Goal: Task Accomplishment & Management: Use online tool/utility

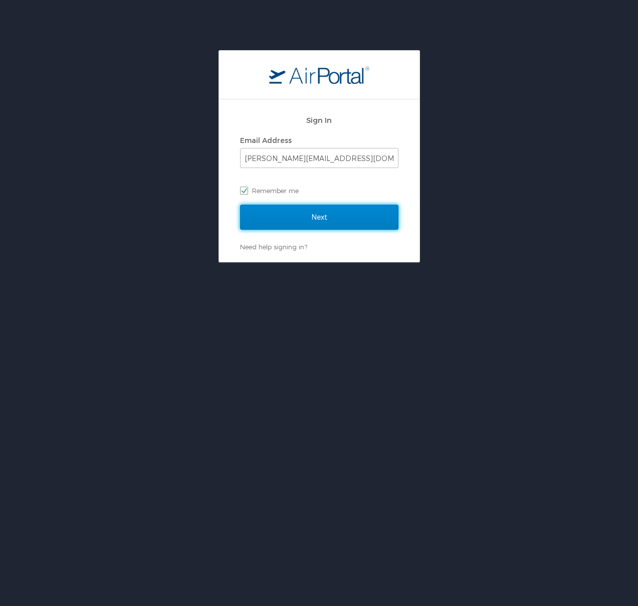
click at [303, 216] on input "Next" at bounding box center [319, 217] width 158 height 25
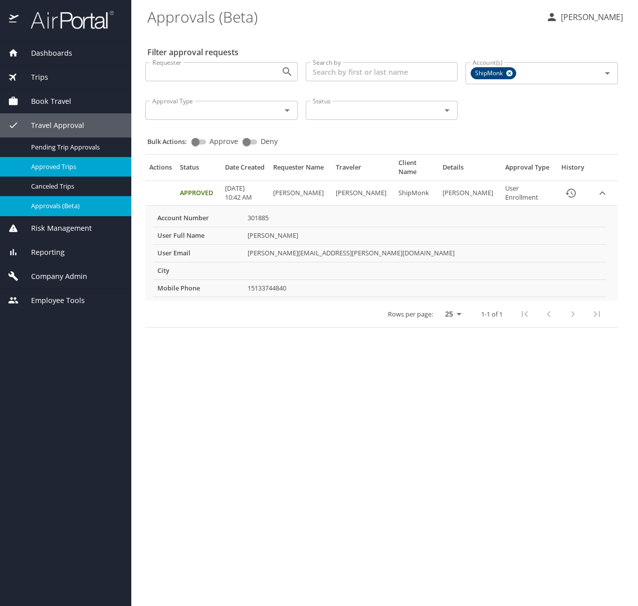
click at [60, 169] on span "Approved Trips" at bounding box center [75, 167] width 88 height 10
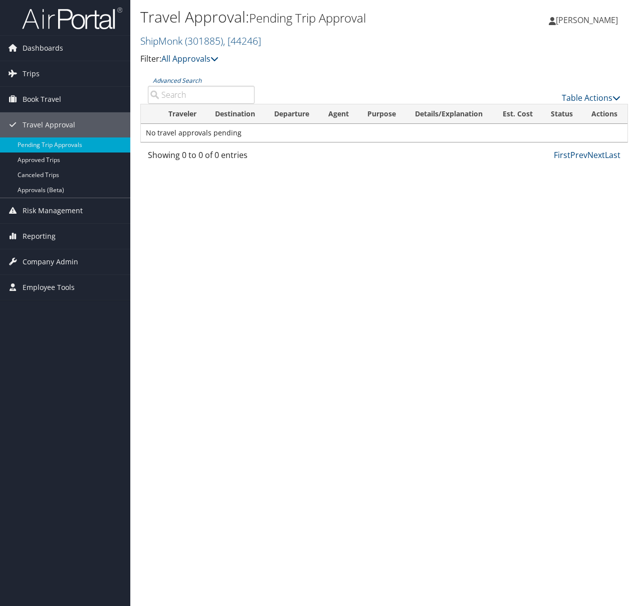
click at [175, 97] on input "Advanced Search" at bounding box center [201, 95] width 107 height 18
type input "Deason"
click at [46, 163] on link "Approved Trips" at bounding box center [65, 159] width 130 height 15
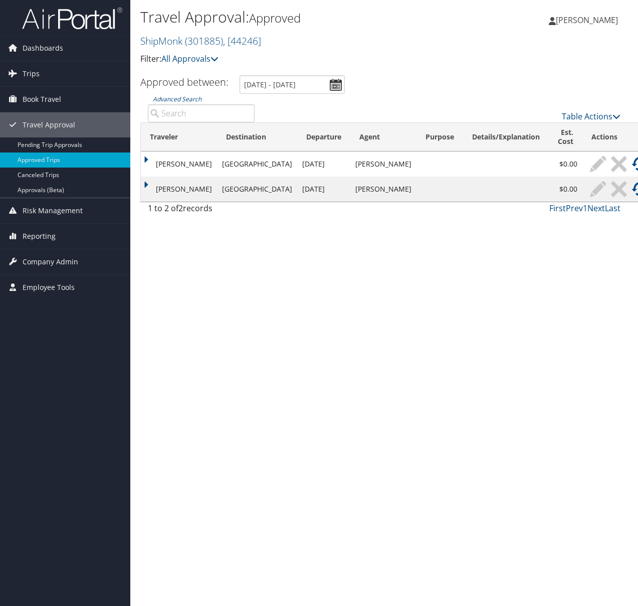
click at [192, 115] on input "Advanced Search" at bounding box center [201, 113] width 107 height 18
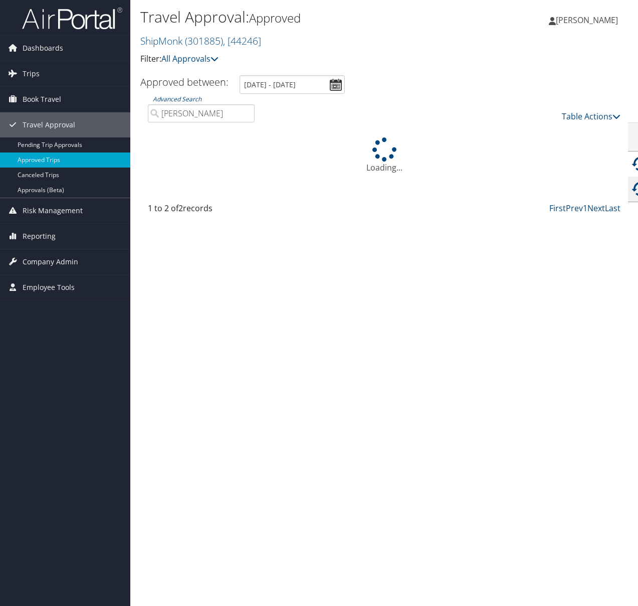
type input "deason"
click at [336, 84] on input "8/30/2025 - 9/30/2025" at bounding box center [292, 84] width 105 height 19
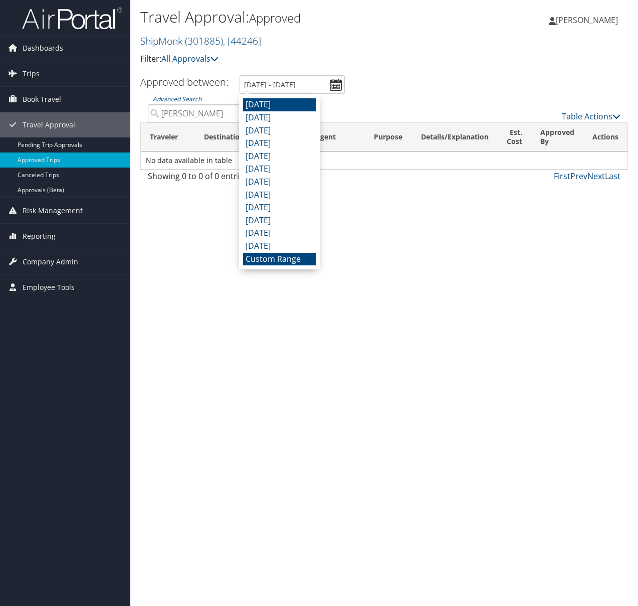
click at [250, 110] on li "August 2025" at bounding box center [279, 104] width 73 height 13
type input "8/1/2025 - 8/31/2025"
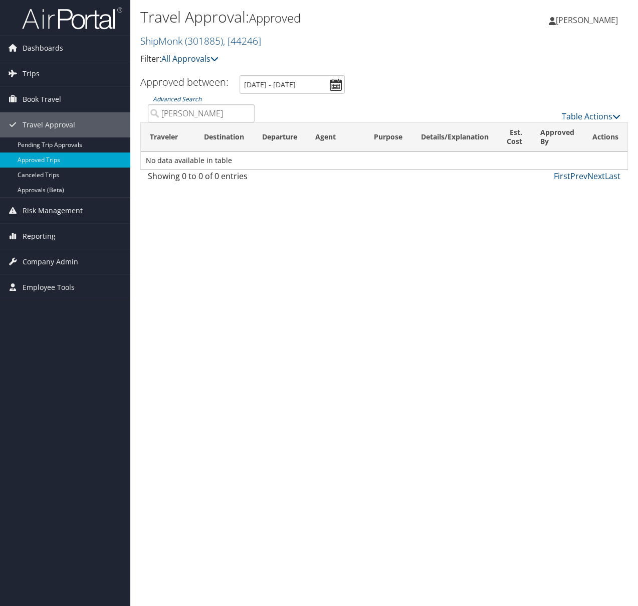
click at [247, 113] on input "deason" at bounding box center [201, 113] width 107 height 18
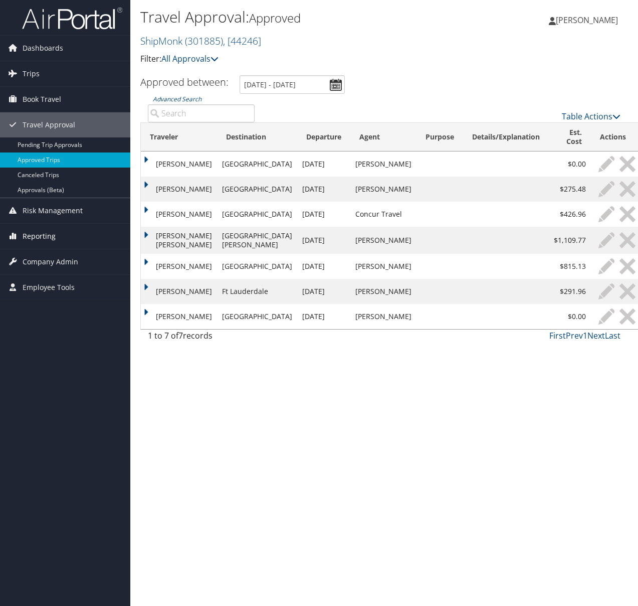
click at [58, 234] on link "Reporting" at bounding box center [65, 236] width 130 height 25
click at [57, 307] on span "Company Admin" at bounding box center [51, 306] width 56 height 25
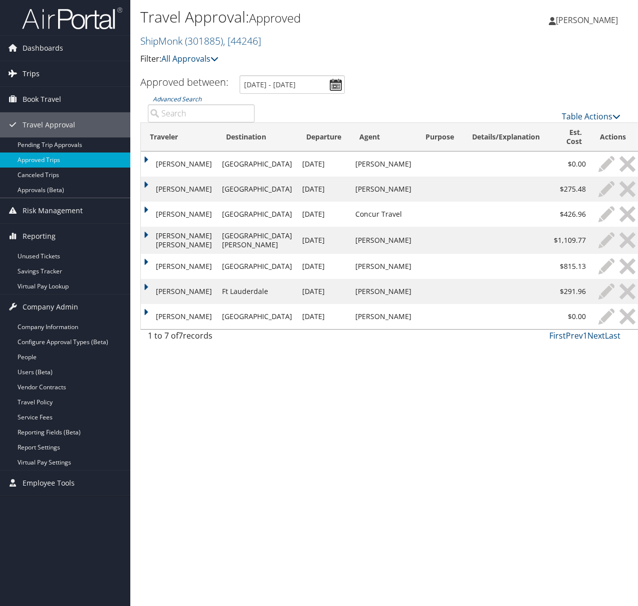
click at [30, 69] on span "Trips" at bounding box center [31, 73] width 17 height 25
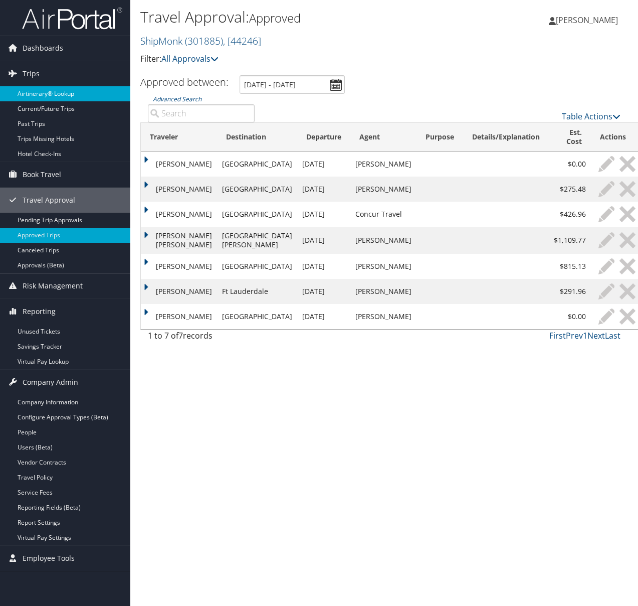
click at [44, 93] on link "Airtinerary® Lookup" at bounding box center [65, 93] width 130 height 15
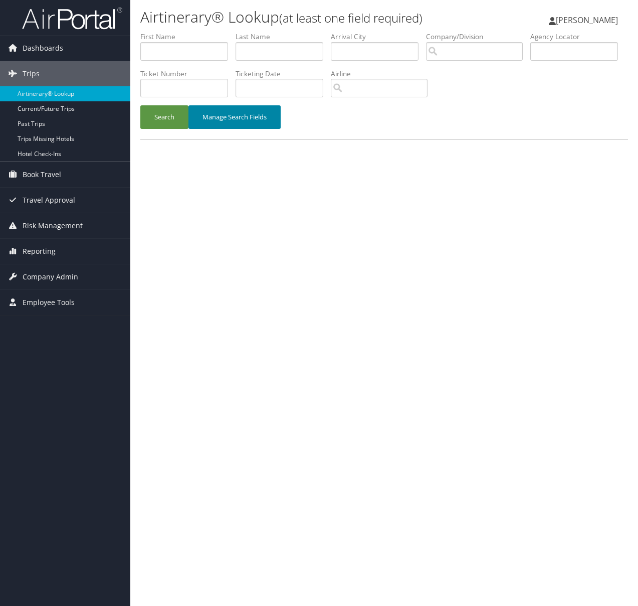
click at [225, 115] on button "Manage Search Fields" at bounding box center [235, 117] width 92 height 24
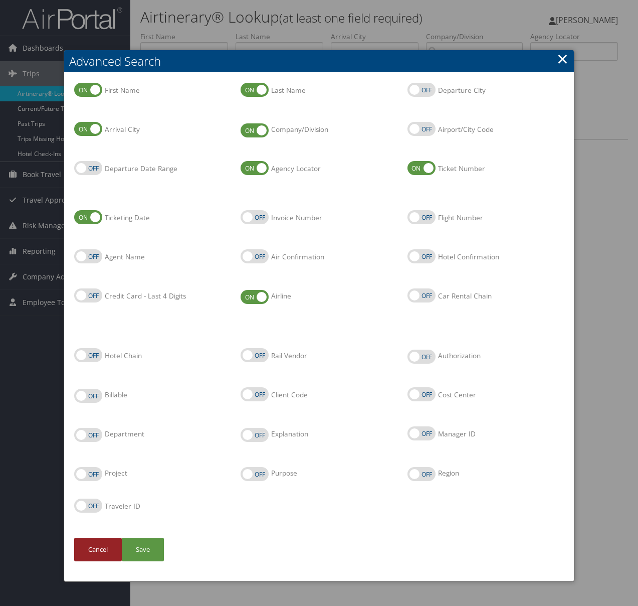
click at [94, 548] on button "Cancel" at bounding box center [98, 549] width 48 height 24
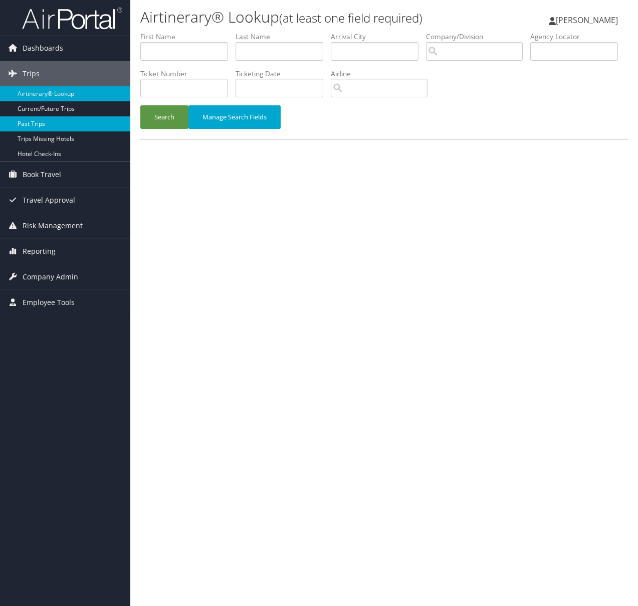
click at [59, 125] on link "Past Trips" at bounding box center [65, 123] width 130 height 15
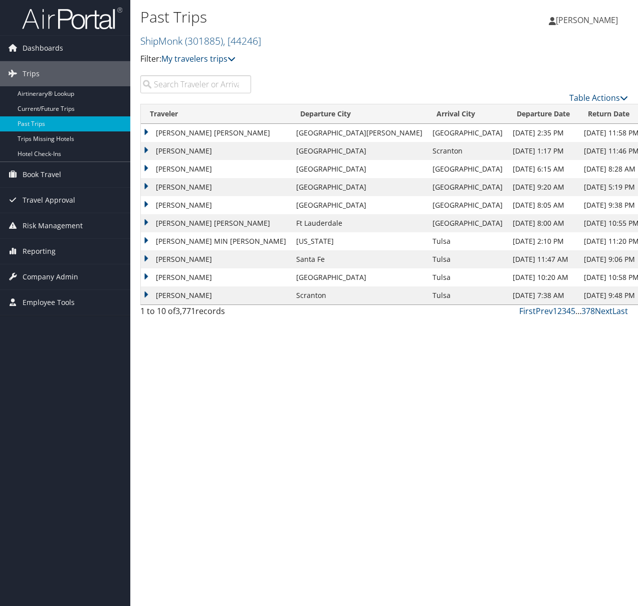
click at [194, 85] on input "search" at bounding box center [195, 84] width 111 height 18
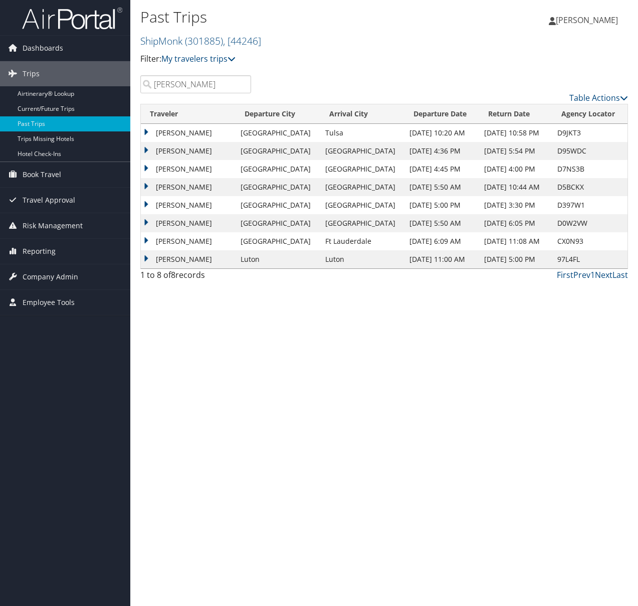
click at [147, 186] on td "MICHAEL JAWAUN DEASON" at bounding box center [188, 187] width 95 height 18
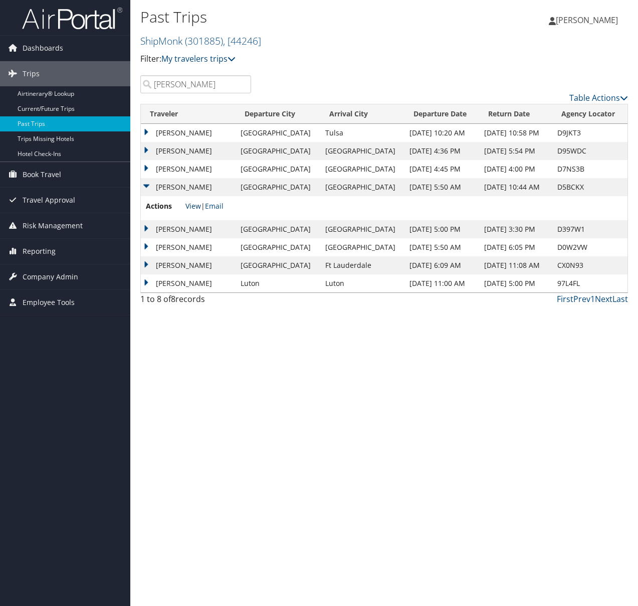
click at [196, 208] on link "View" at bounding box center [194, 206] width 16 height 10
click at [146, 168] on td "MICHAEL JAWAUN DEASON" at bounding box center [188, 169] width 95 height 18
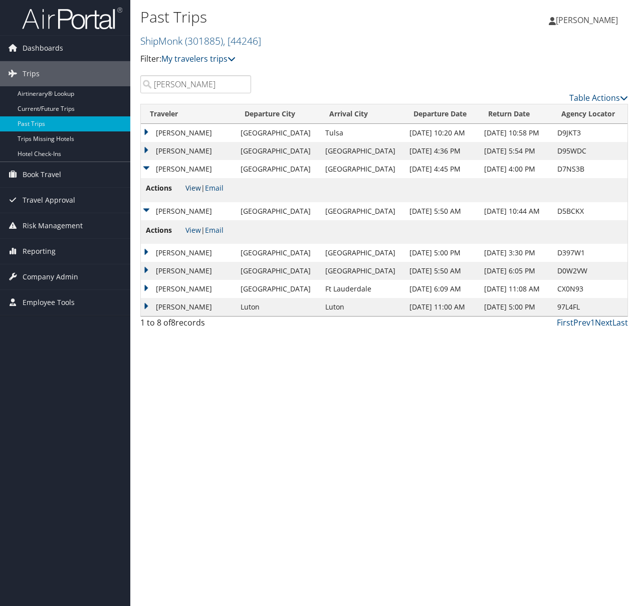
click at [194, 188] on link "View" at bounding box center [194, 188] width 16 height 10
click at [148, 169] on td "MICHAEL JAWAUN DEASON" at bounding box center [188, 169] width 95 height 18
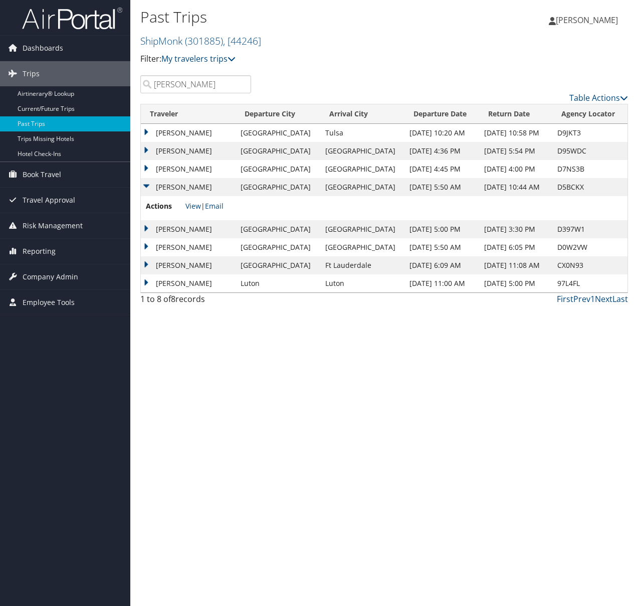
click at [149, 245] on td "MICHAEL JAWAUN DEASON" at bounding box center [188, 247] width 95 height 18
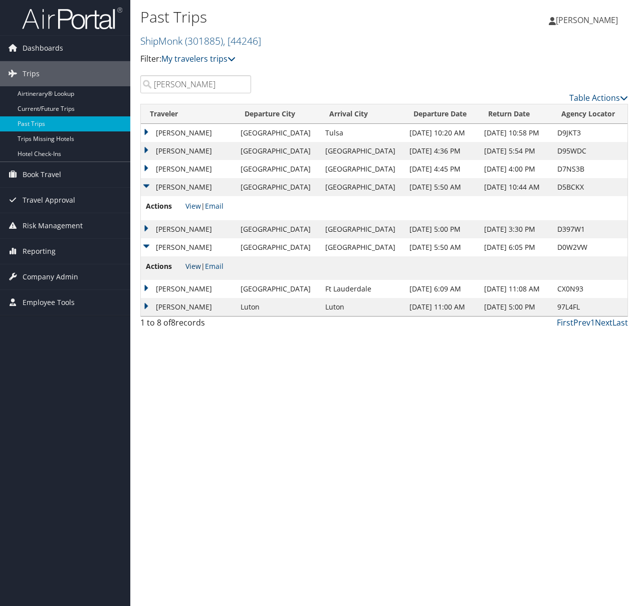
click at [193, 267] on link "View" at bounding box center [194, 266] width 16 height 10
click at [144, 248] on td "[PERSON_NAME]" at bounding box center [188, 247] width 95 height 18
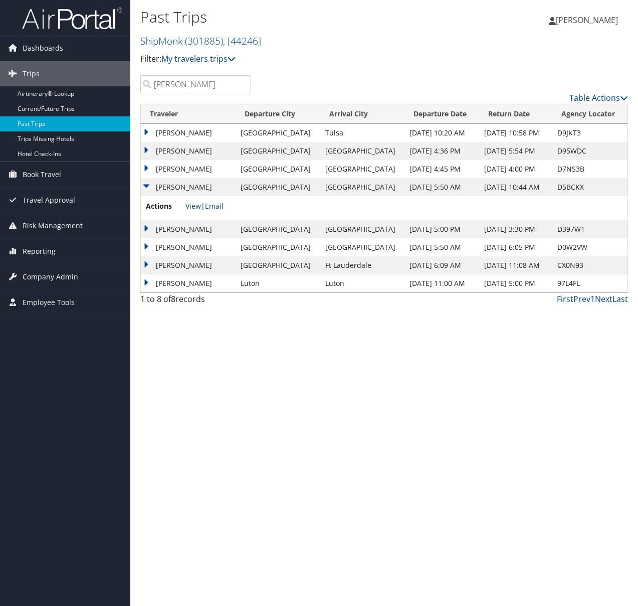
click at [147, 265] on td "[PERSON_NAME]" at bounding box center [188, 265] width 95 height 18
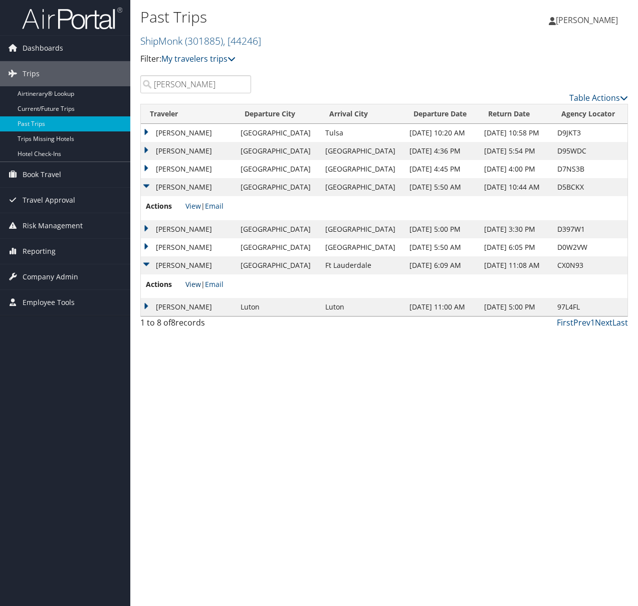
click at [193, 285] on link "View" at bounding box center [194, 284] width 16 height 10
click at [146, 132] on td "MICHAEL JAWAUN DEASON" at bounding box center [188, 133] width 95 height 18
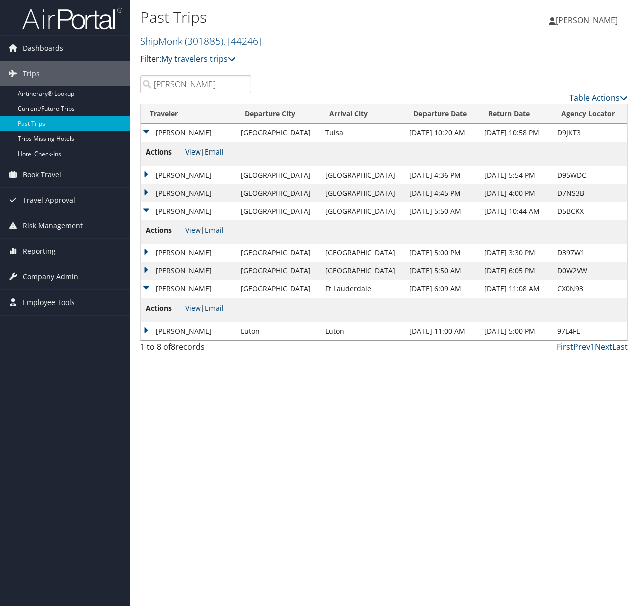
click at [192, 150] on link "View" at bounding box center [194, 152] width 16 height 10
click at [148, 287] on td "MICHAEL JAWAUN DEASON" at bounding box center [188, 289] width 95 height 18
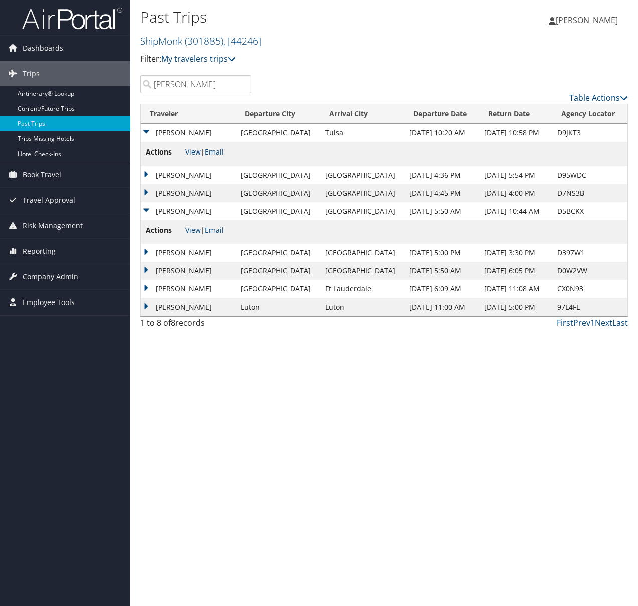
click at [148, 207] on td "MICHAEL JAWAUN DEASON" at bounding box center [188, 211] width 95 height 18
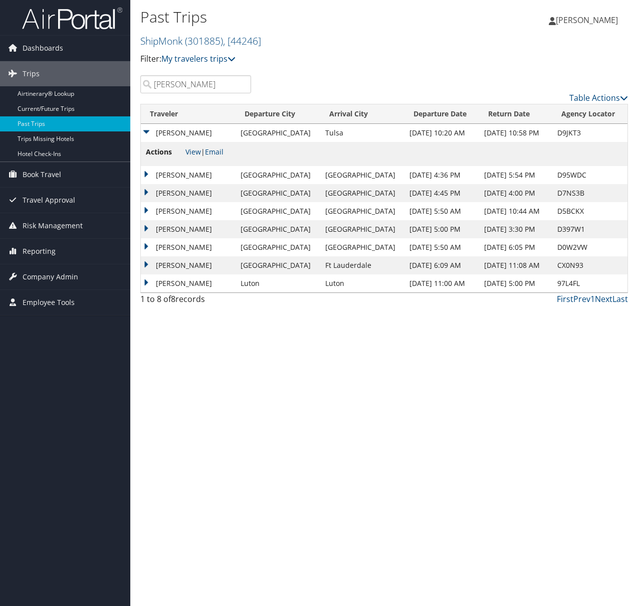
click at [145, 132] on td "MICHAEL JAWAUN DEASON" at bounding box center [188, 133] width 95 height 18
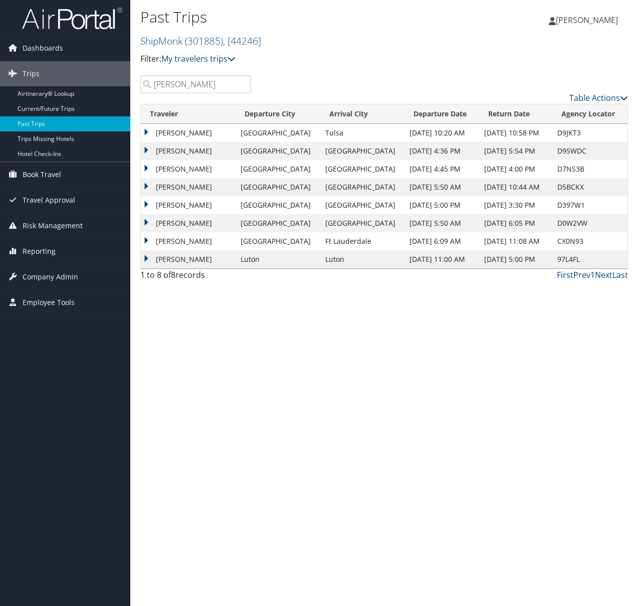
click at [177, 86] on input "[PERSON_NAME]" at bounding box center [195, 84] width 111 height 18
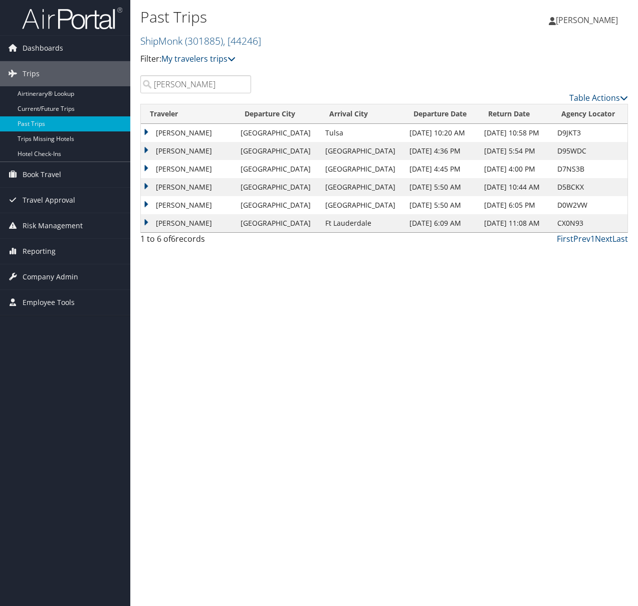
type input "[PERSON_NAME]"
click at [147, 148] on td "[PERSON_NAME]" at bounding box center [188, 151] width 95 height 18
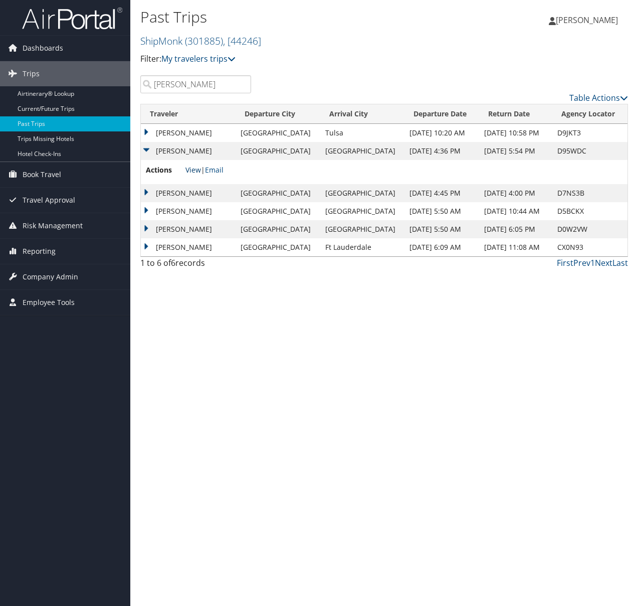
click at [191, 170] on link "View" at bounding box center [194, 170] width 16 height 10
click at [60, 279] on span "Company Admin" at bounding box center [51, 276] width 56 height 25
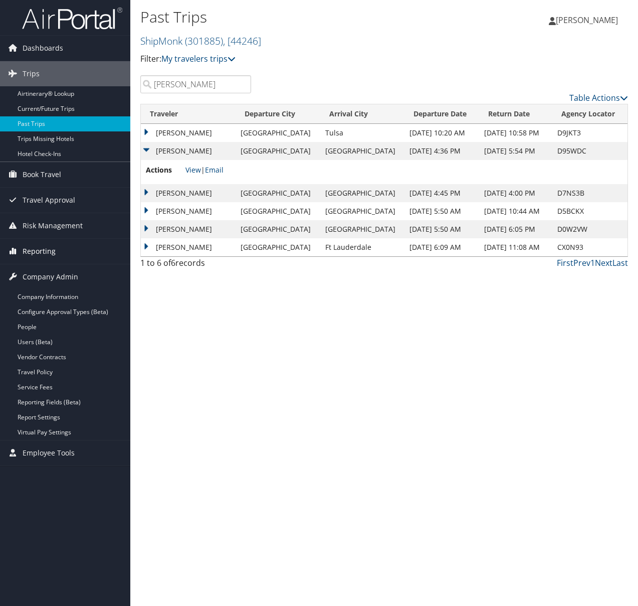
click at [35, 255] on span "Reporting" at bounding box center [39, 251] width 33 height 25
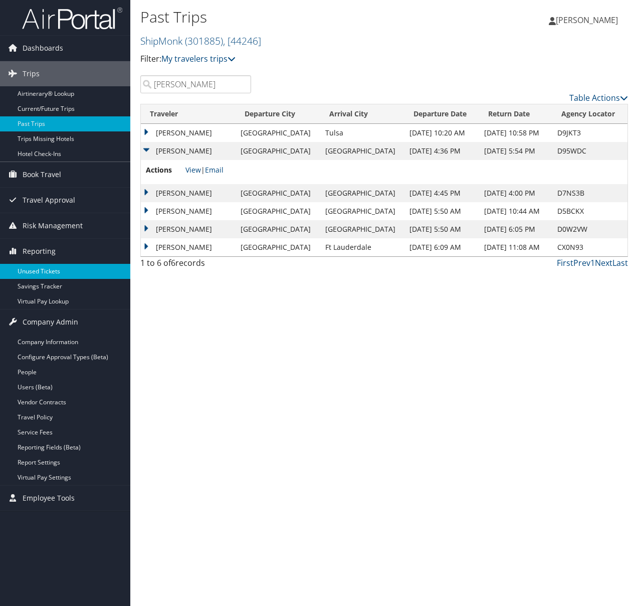
click at [42, 272] on link "Unused Tickets" at bounding box center [65, 271] width 130 height 15
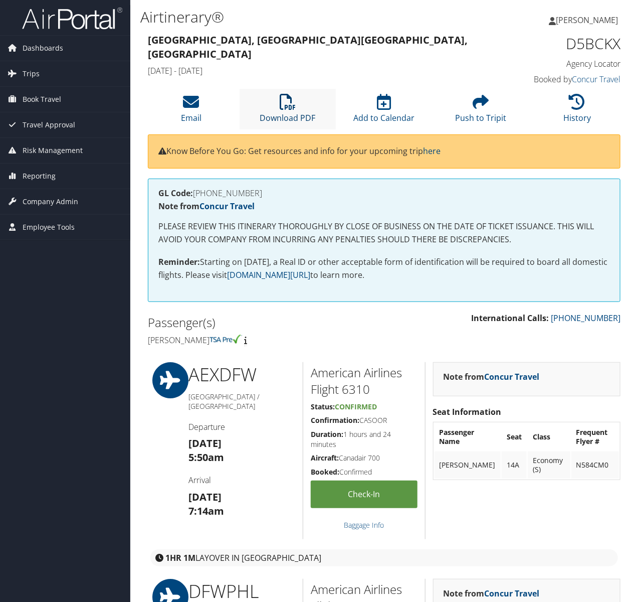
click at [288, 119] on link "Download PDF" at bounding box center [288, 111] width 56 height 24
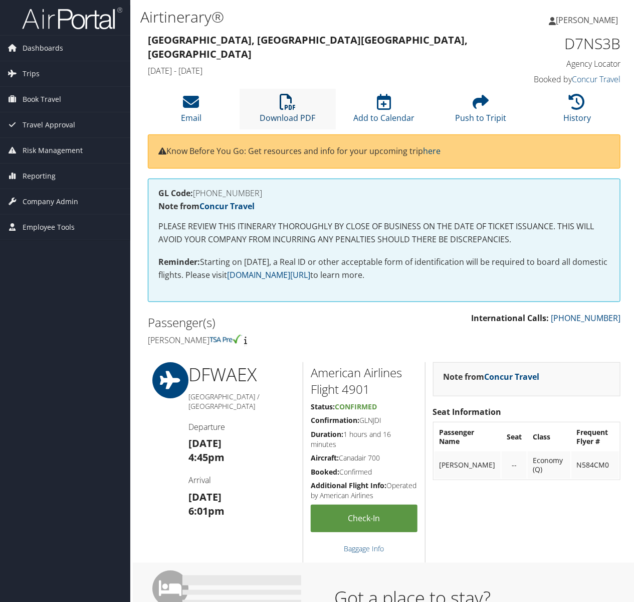
click at [268, 114] on link "Download PDF" at bounding box center [288, 111] width 56 height 24
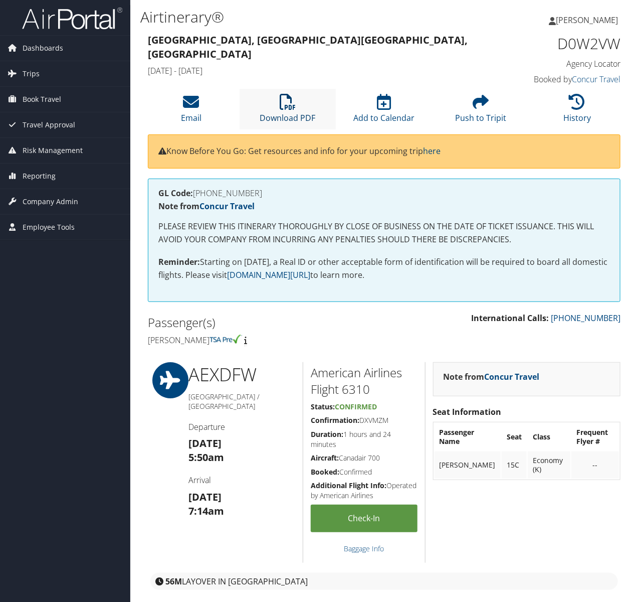
click at [284, 116] on link "Download PDF" at bounding box center [288, 111] width 56 height 24
click at [282, 106] on icon at bounding box center [288, 102] width 16 height 16
click at [280, 105] on icon at bounding box center [288, 102] width 16 height 16
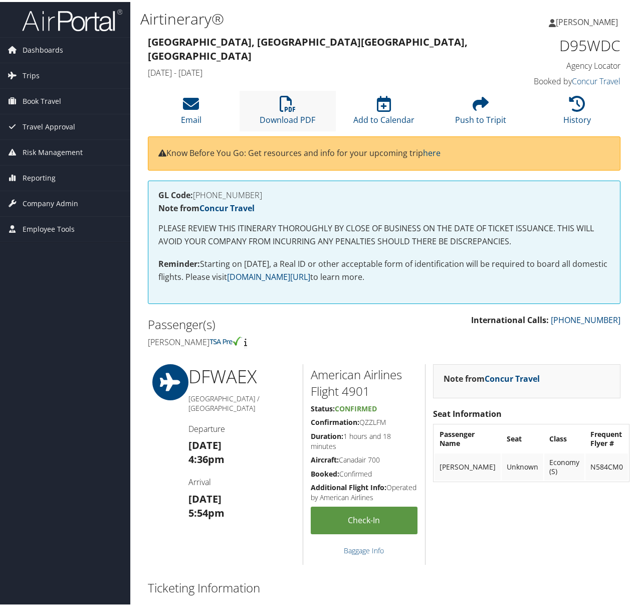
click at [291, 111] on li "Download PDF" at bounding box center [288, 109] width 97 height 41
click at [600, 49] on h1 "D95WDC" at bounding box center [567, 43] width 107 height 21
drag, startPoint x: 557, startPoint y: 42, endPoint x: 617, endPoint y: 43, distance: 59.7
click at [617, 43] on div "D95WDC Agency Locator Agency Locator D95WDC Booked by Concur Travel Booked by C…" at bounding box center [567, 60] width 122 height 57
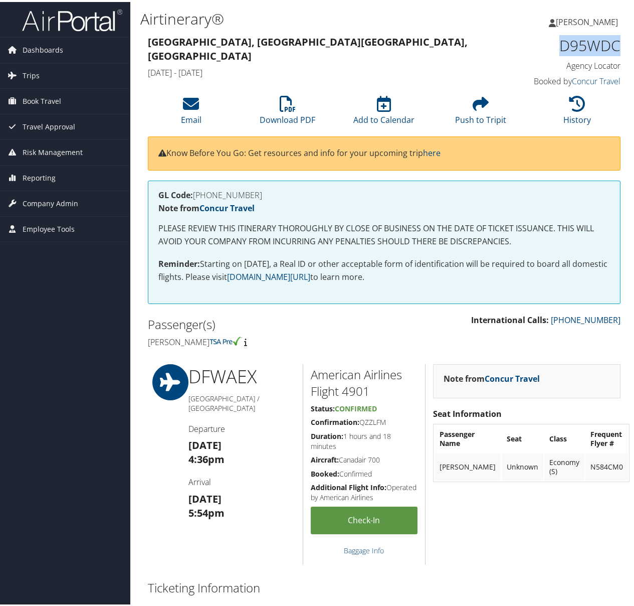
drag, startPoint x: 558, startPoint y: 42, endPoint x: 616, endPoint y: 43, distance: 58.2
click at [616, 43] on h1 "D95WDC" at bounding box center [567, 43] width 107 height 21
copy h1 "D95WDC"
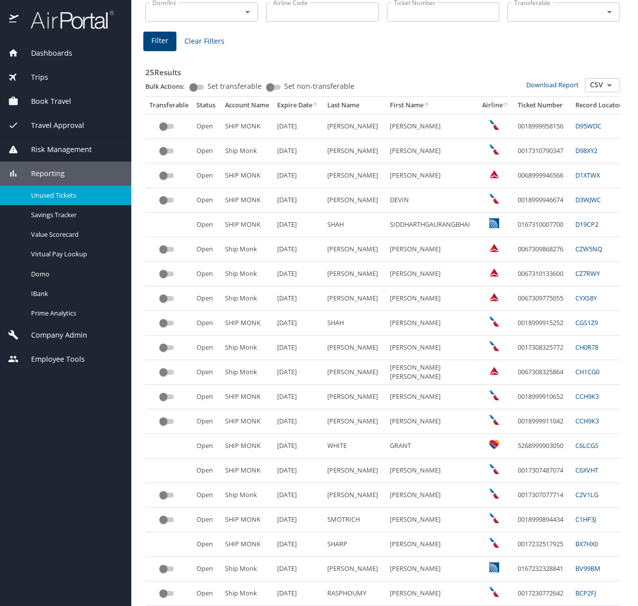
scroll to position [271, 0]
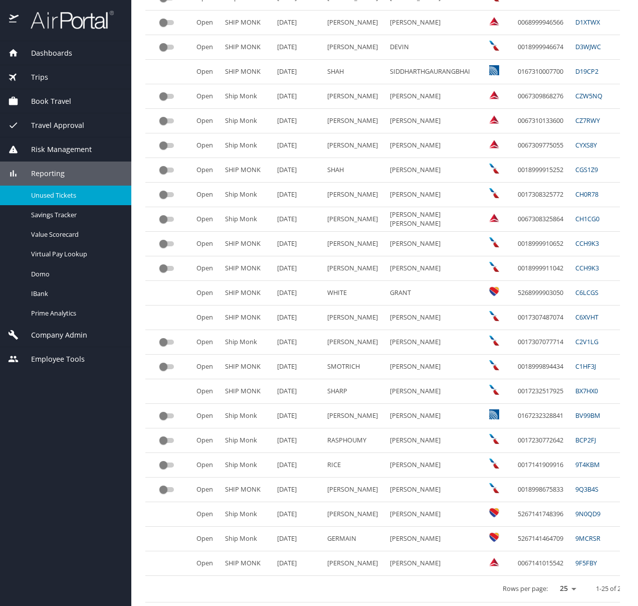
click at [579, 587] on select "25 50 100" at bounding box center [566, 588] width 28 height 15
select select "100"
click at [558, 581] on select "25 50 100" at bounding box center [566, 588] width 28 height 15
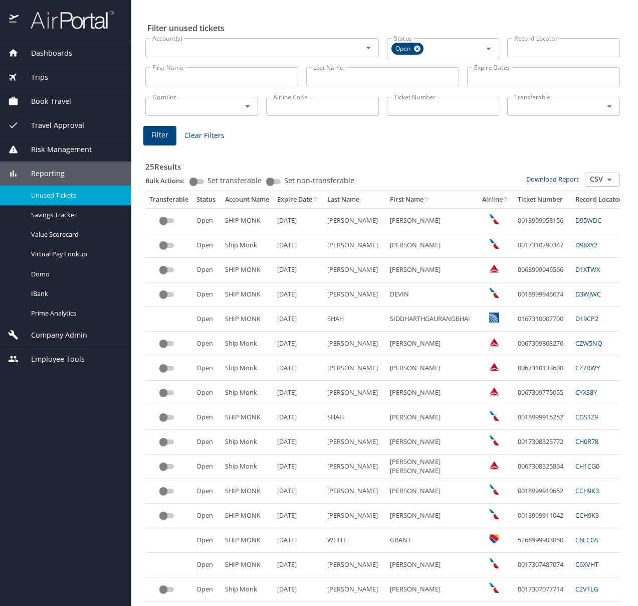
scroll to position [0, 0]
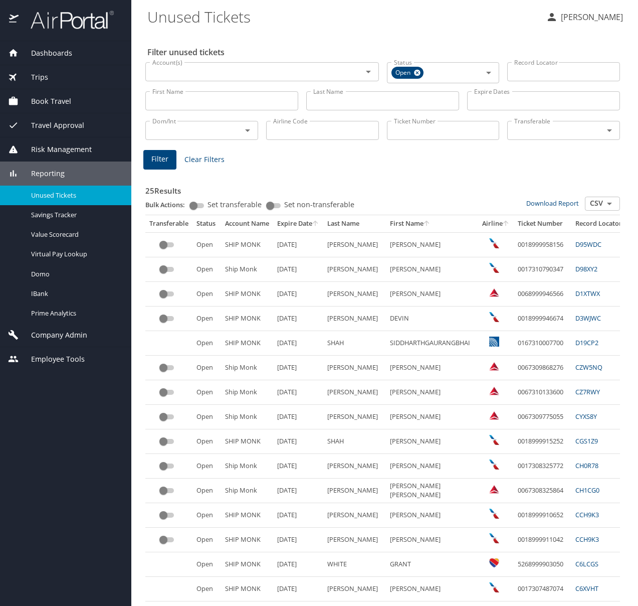
click at [598, 205] on input "CSV" at bounding box center [602, 203] width 31 height 13
click at [611, 205] on icon "Close" at bounding box center [610, 204] width 12 height 12
click at [553, 201] on link "Download Report" at bounding box center [552, 203] width 53 height 9
click at [365, 171] on div "25 Results Bulk Actions: Set transferable Set non-transferable Download Report …" at bounding box center [382, 522] width 475 height 702
click at [587, 270] on link "D98XY2" at bounding box center [587, 268] width 22 height 9
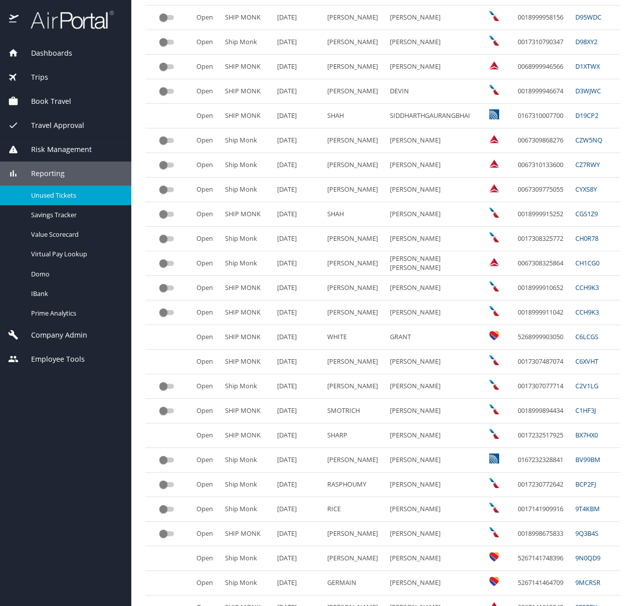
scroll to position [271, 0]
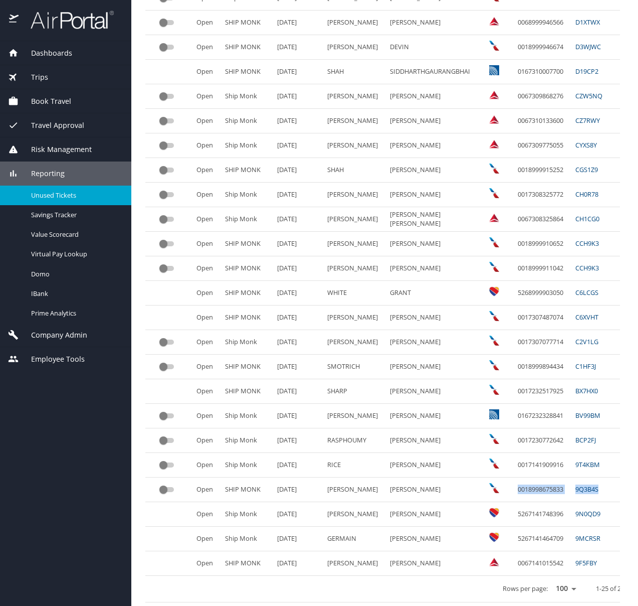
drag, startPoint x: 550, startPoint y: 488, endPoint x: 516, endPoint y: 491, distance: 34.2
click at [516, 491] on tr "Open SHIP MONK 11/30/2025 BITTNER WADE 0018998675833 9Q3B4S 60.00" at bounding box center [442, 489] width 595 height 25
copy tr "0018998675833 9Q3B4S"
click at [630, 566] on main "Unused Tickets Leila Khabbazeh Filter unused tickets Account(s) Account(s) Stat…" at bounding box center [384, 303] width 507 height 606
click at [589, 512] on link "9N0QD9" at bounding box center [588, 513] width 25 height 9
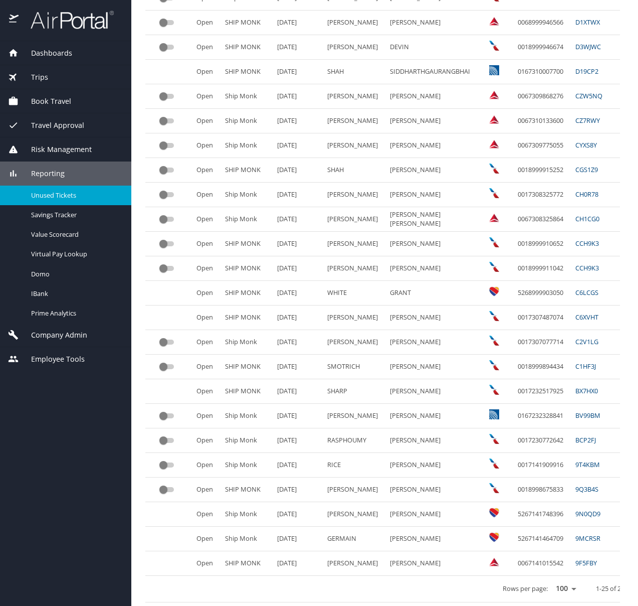
click at [590, 488] on link "9Q3B4S" at bounding box center [587, 488] width 23 height 9
click at [587, 463] on link "9T4KBM" at bounding box center [588, 464] width 25 height 9
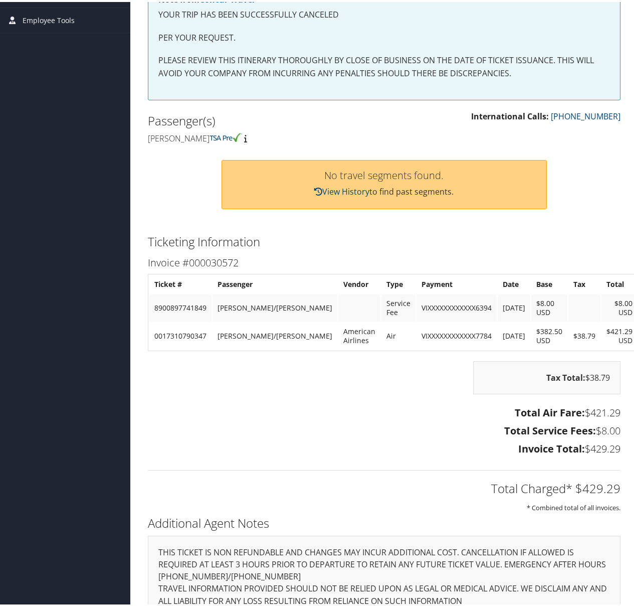
scroll to position [211, 0]
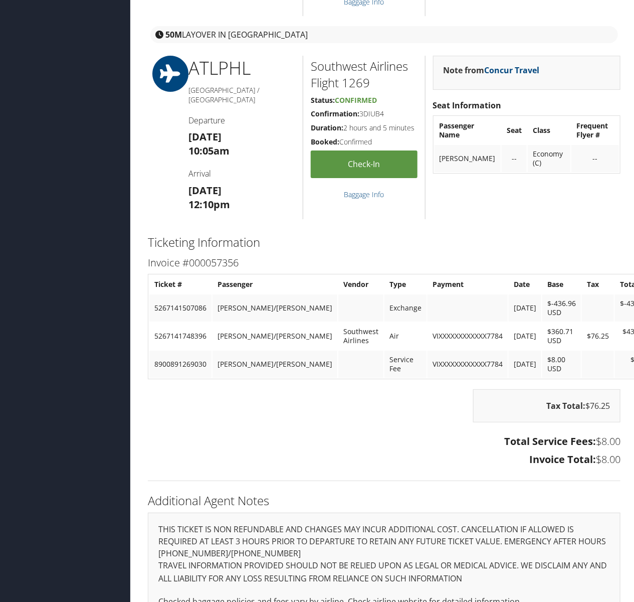
scroll to position [1347, 0]
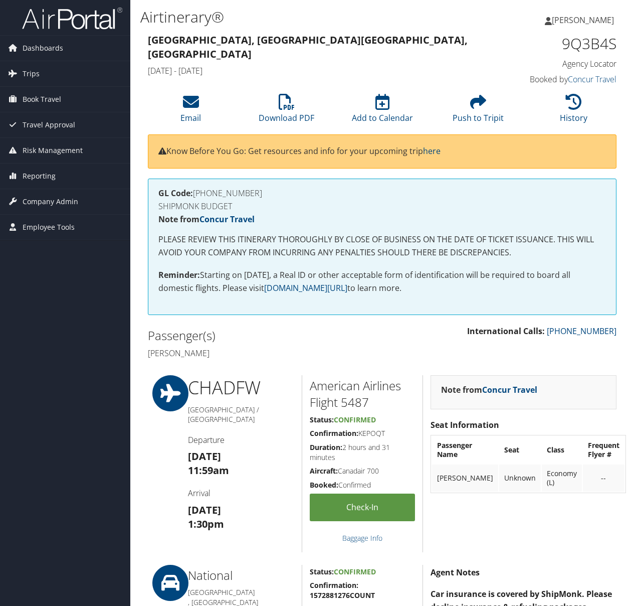
scroll to position [1003, 0]
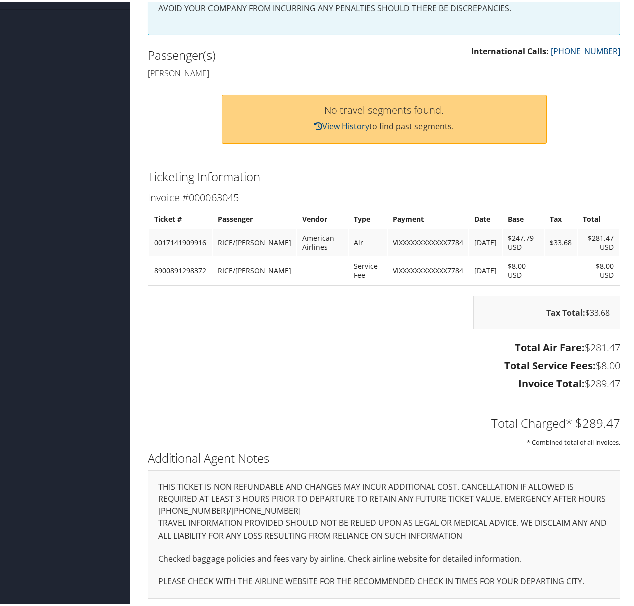
scroll to position [234, 0]
